Goal: Information Seeking & Learning: Learn about a topic

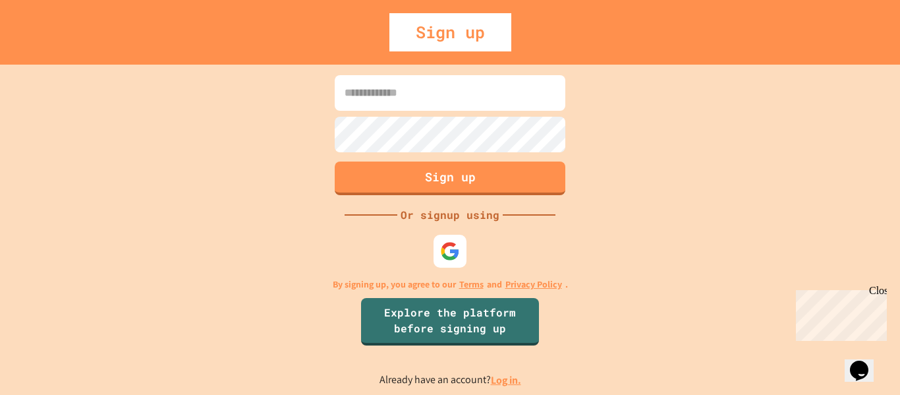
drag, startPoint x: 0, startPoint y: 0, endPoint x: 388, endPoint y: 94, distance: 399.2
click at [388, 94] on input at bounding box center [450, 93] width 231 height 36
type input "**********"
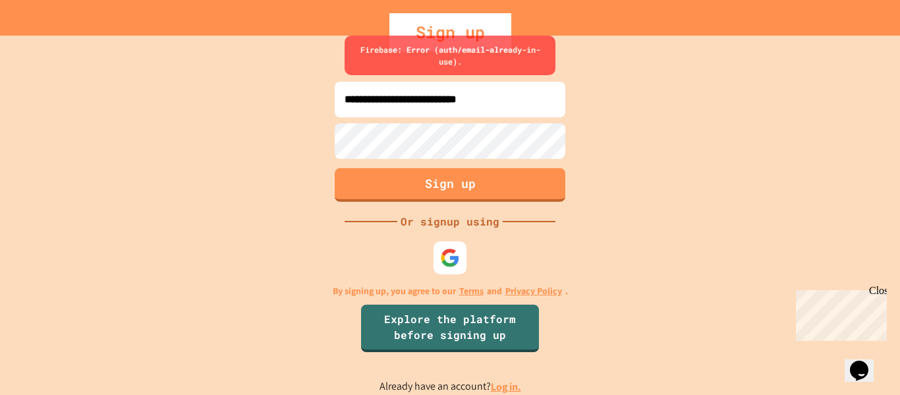
click at [503, 392] on link "Log in." at bounding box center [506, 387] width 30 height 14
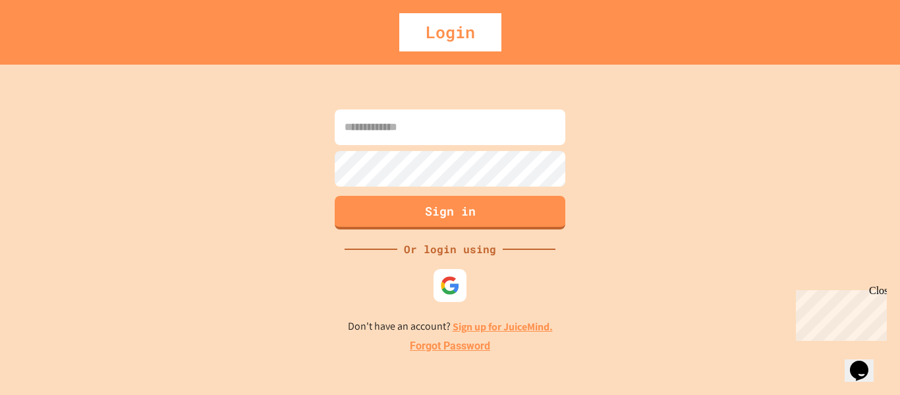
click at [397, 115] on input at bounding box center [450, 127] width 231 height 36
type input "**********"
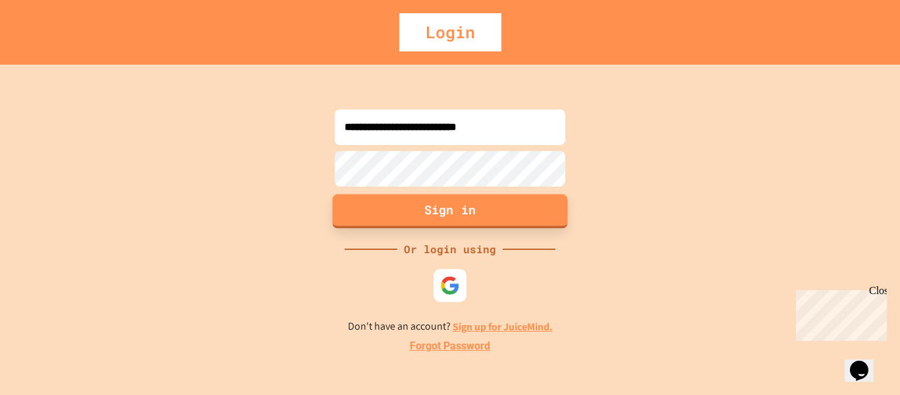
click at [382, 207] on button "Sign in" at bounding box center [450, 211] width 235 height 34
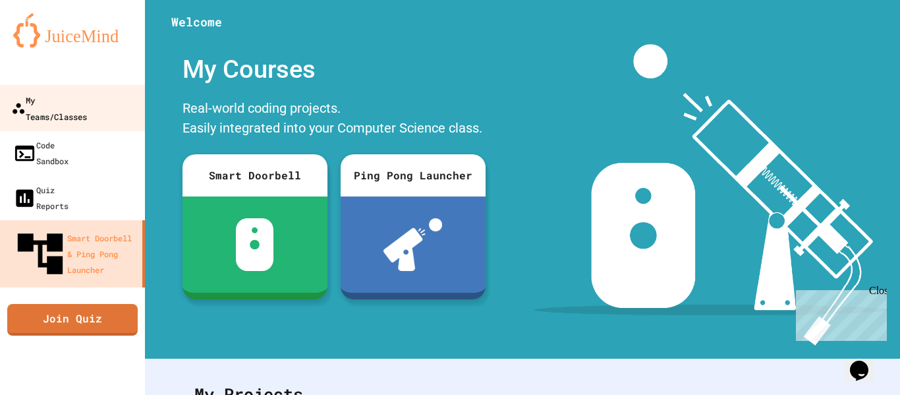
click at [87, 107] on div "My Teams/Classes" at bounding box center [49, 108] width 76 height 32
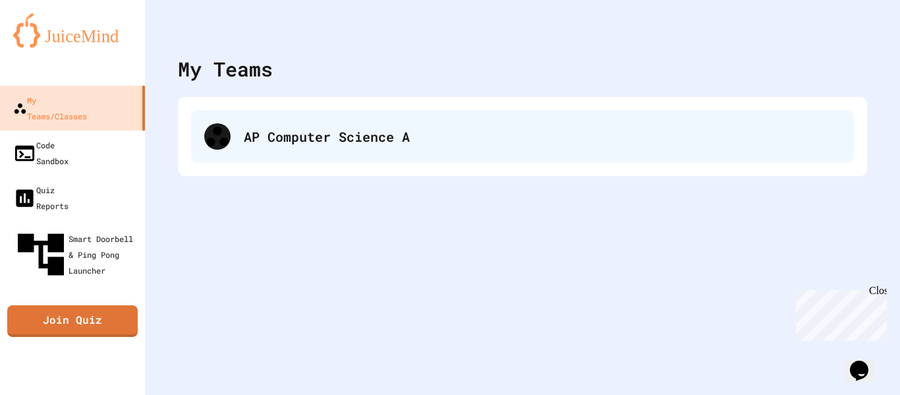
click at [261, 161] on div "AP Computer Science A" at bounding box center [522, 136] width 663 height 53
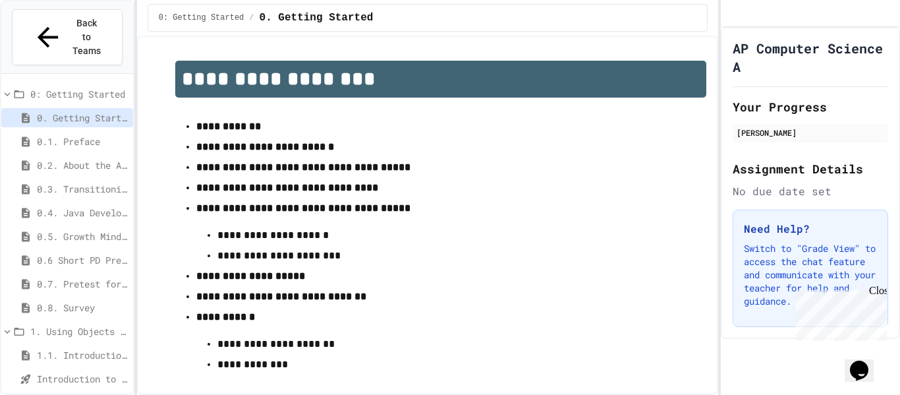
click at [74, 394] on span "1.2. Variables and Data Types" at bounding box center [82, 402] width 91 height 14
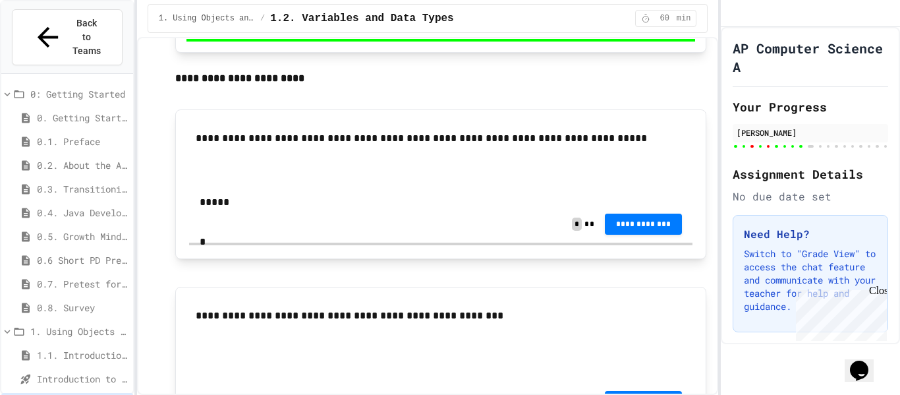
scroll to position [6025, 0]
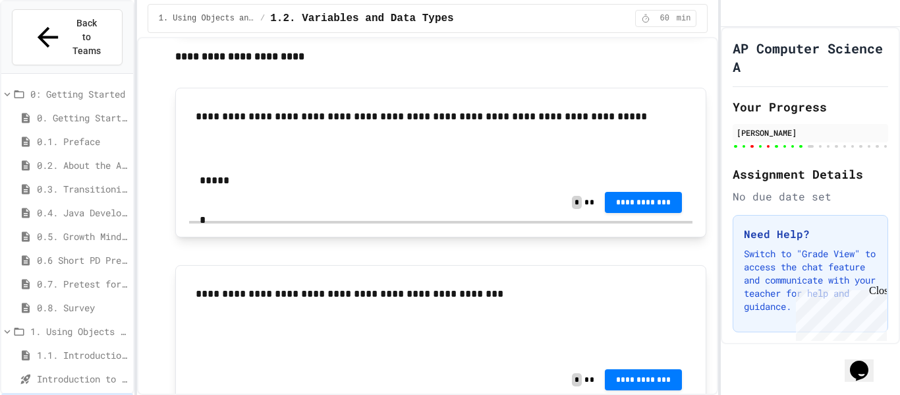
click at [305, 189] on input "text" at bounding box center [252, 197] width 105 height 17
